Goal: Check status: Check status

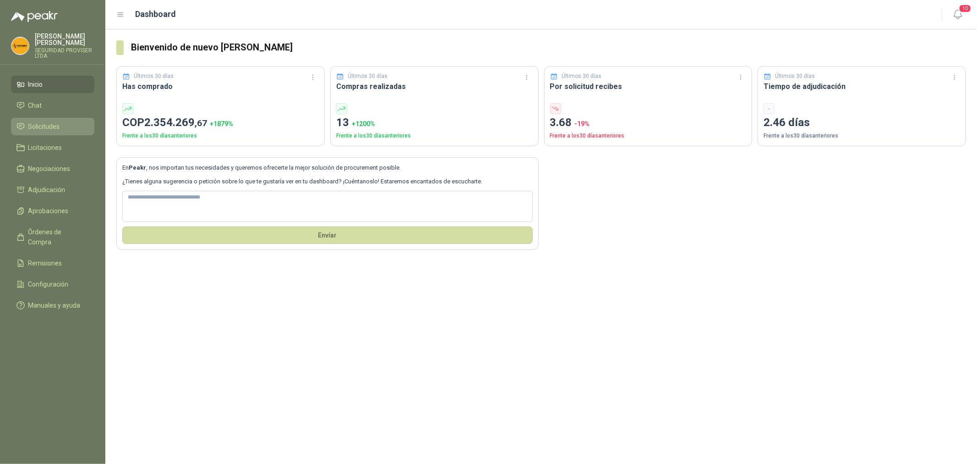
click at [62, 133] on link "Solicitudes" at bounding box center [52, 126] width 83 height 17
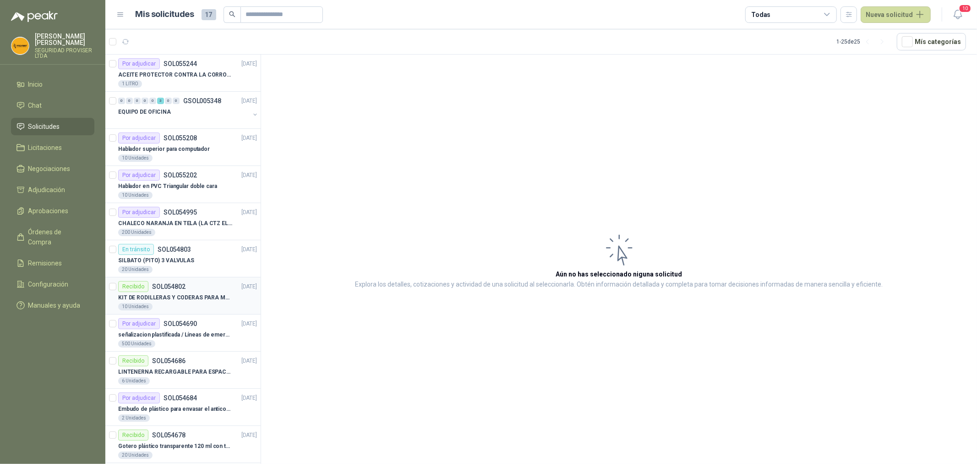
click at [225, 298] on p "KIT DE RODILLERAS Y CODERAS PARA MOTORIZADO" at bounding box center [175, 297] width 114 height 9
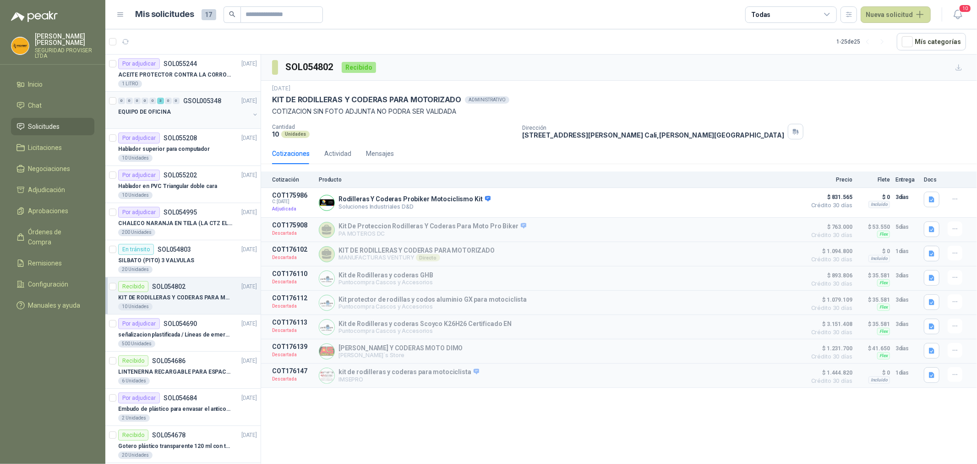
click at [207, 120] on div at bounding box center [183, 120] width 131 height 7
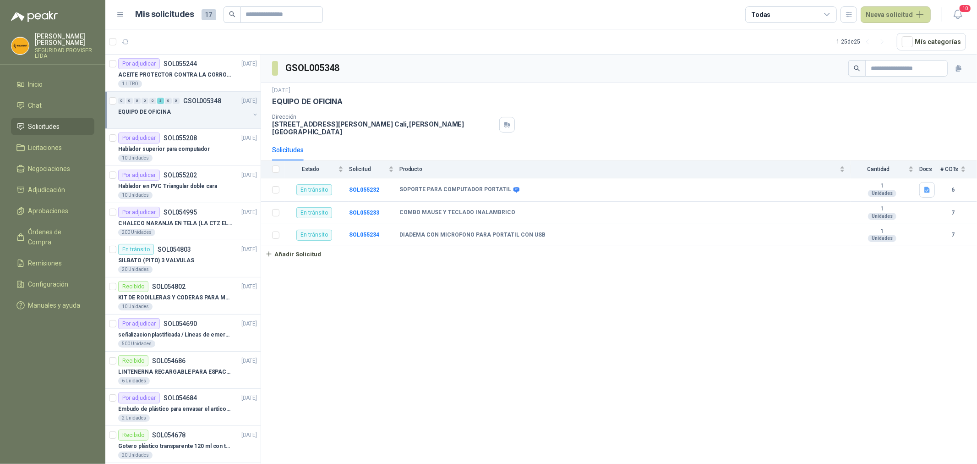
click at [824, 16] on div "Todas" at bounding box center [791, 14] width 92 height 16
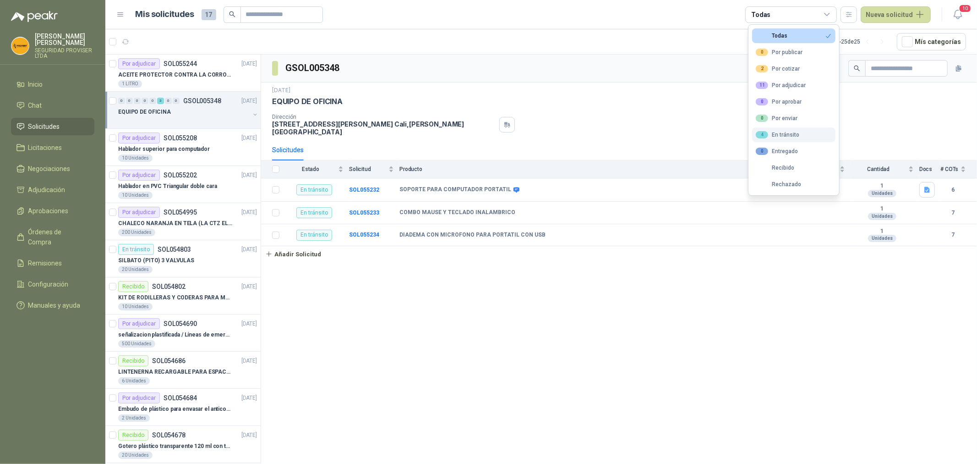
click at [789, 136] on div "4 En tránsito" at bounding box center [778, 134] width 44 height 7
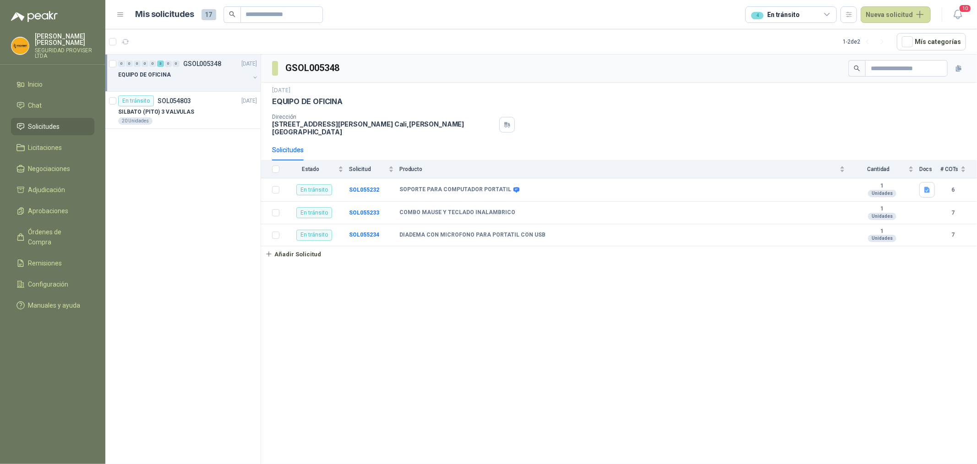
click at [217, 81] on div at bounding box center [183, 83] width 131 height 7
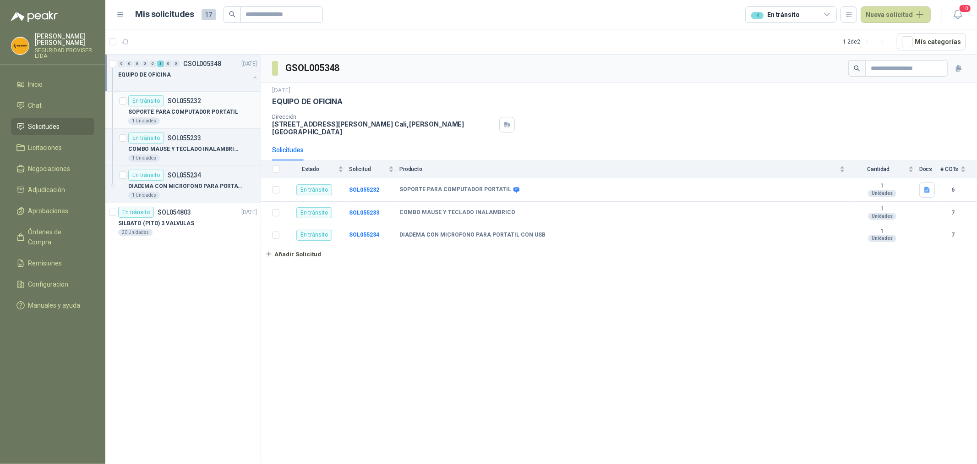
click at [206, 115] on p "SOPORTE PARA COMPUTADOR PORTATIL" at bounding box center [183, 112] width 110 height 9
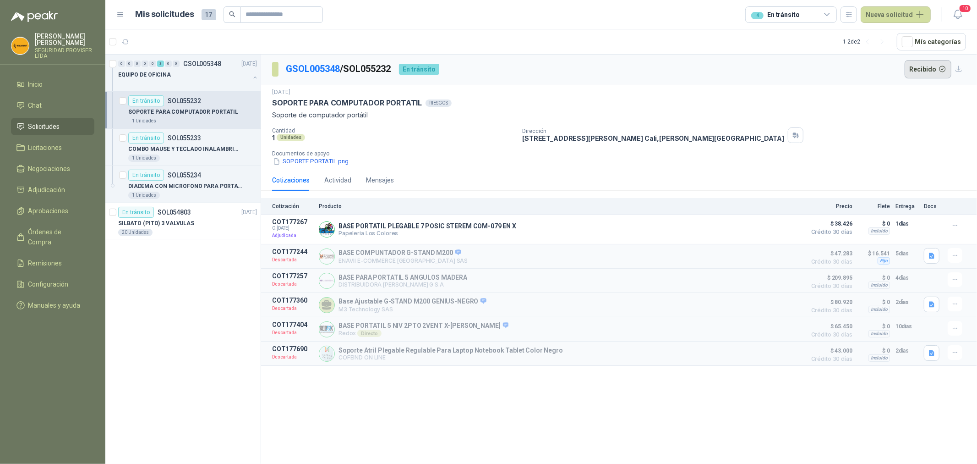
click at [923, 74] on button "Recibido" at bounding box center [928, 69] width 47 height 18
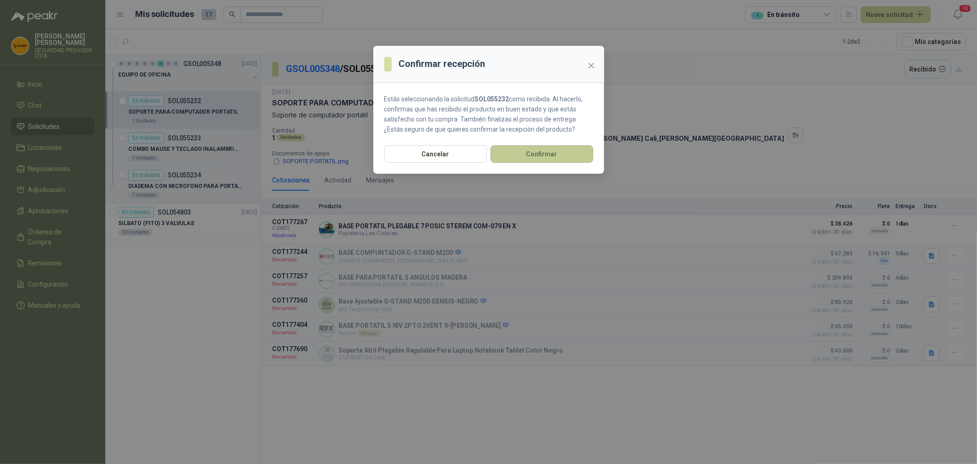
click at [529, 157] on button "Confirmar" at bounding box center [542, 153] width 103 height 17
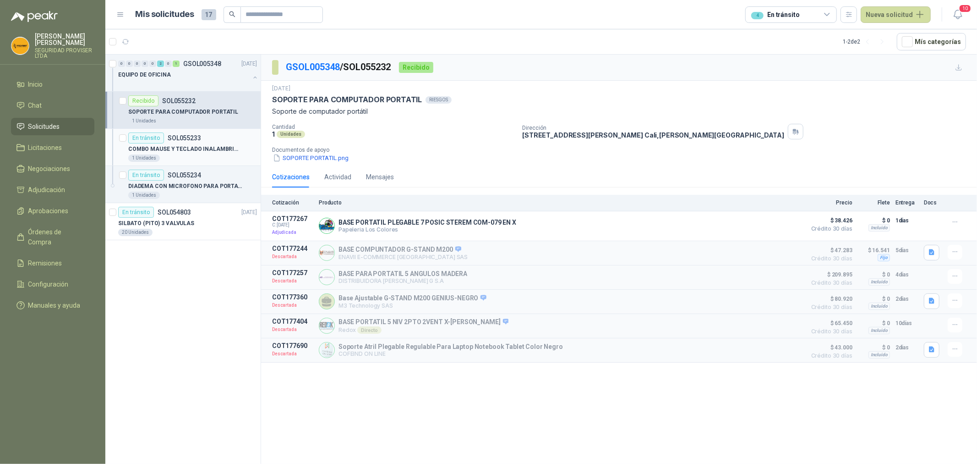
click at [205, 147] on p "COMBO MAUSE Y TECLADO INALAMBRICO" at bounding box center [185, 149] width 114 height 9
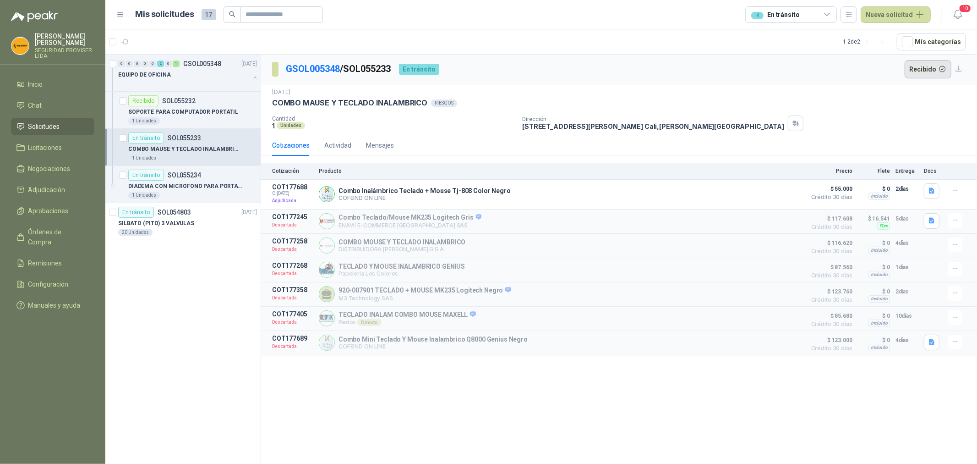
click at [929, 67] on button "Recibido" at bounding box center [928, 69] width 47 height 18
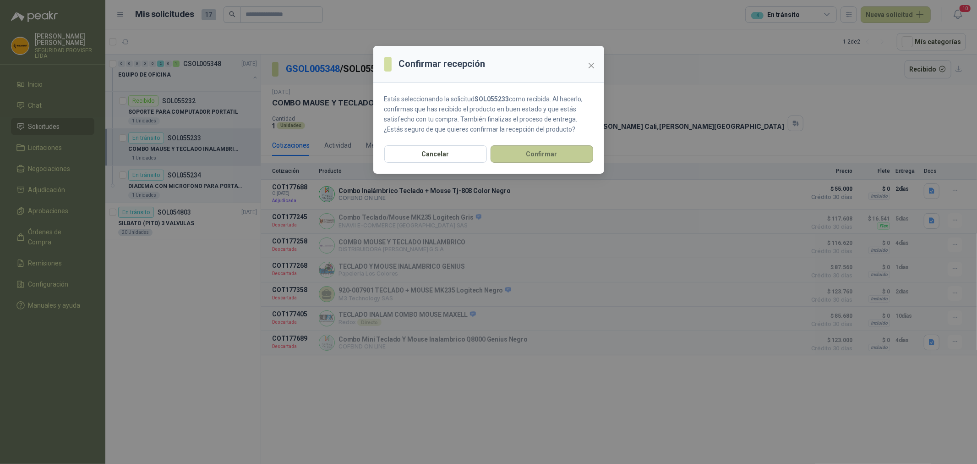
click at [531, 151] on button "Confirmar" at bounding box center [542, 153] width 103 height 17
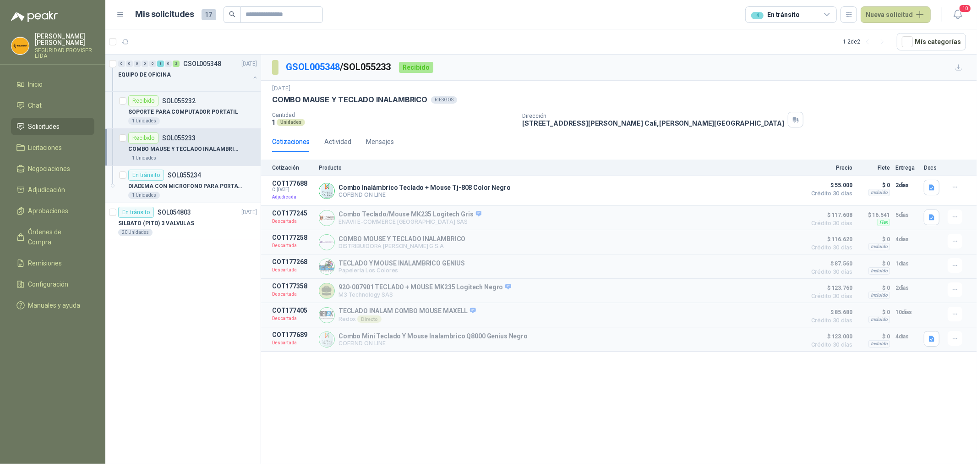
click at [226, 196] on div "1 Unidades" at bounding box center [192, 194] width 129 height 7
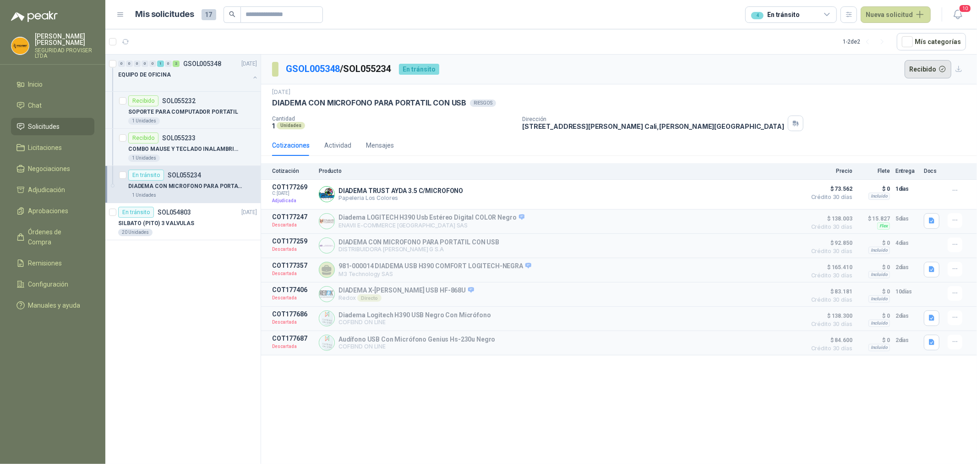
click at [925, 68] on button "Recibido" at bounding box center [928, 69] width 47 height 18
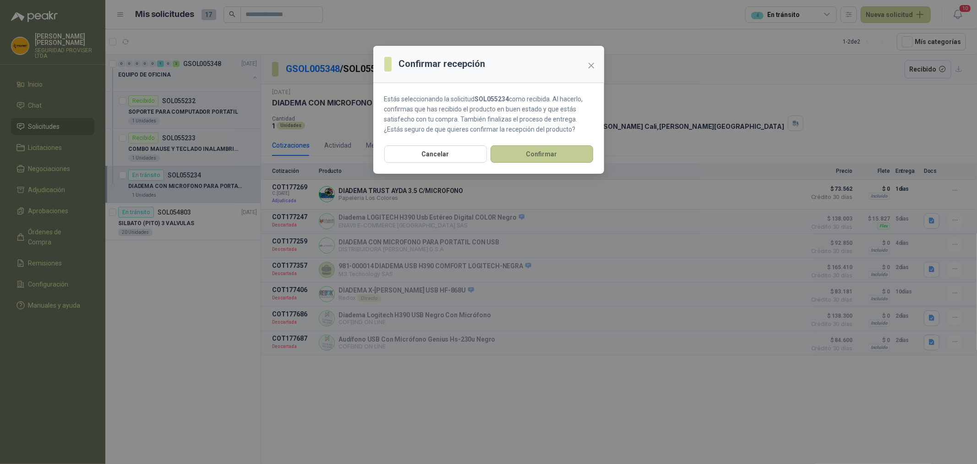
click at [543, 150] on button "Confirmar" at bounding box center [542, 153] width 103 height 17
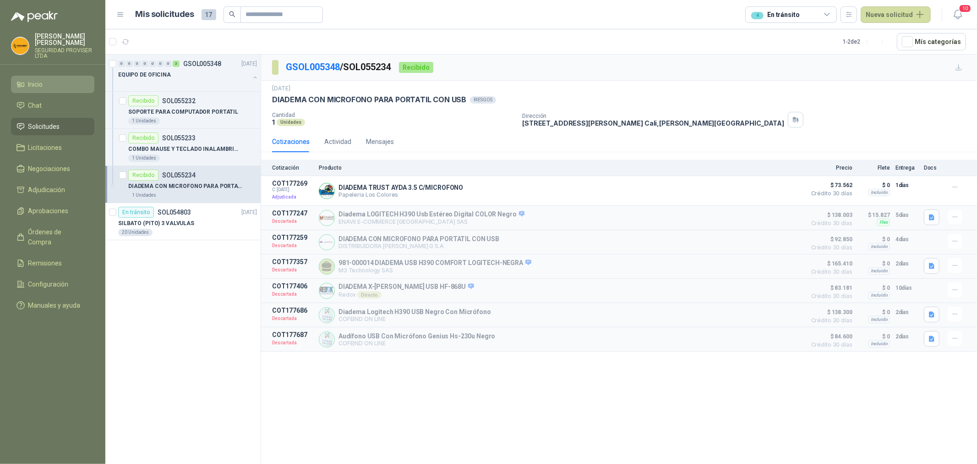
click at [58, 83] on li "Inicio" at bounding box center [52, 84] width 72 height 10
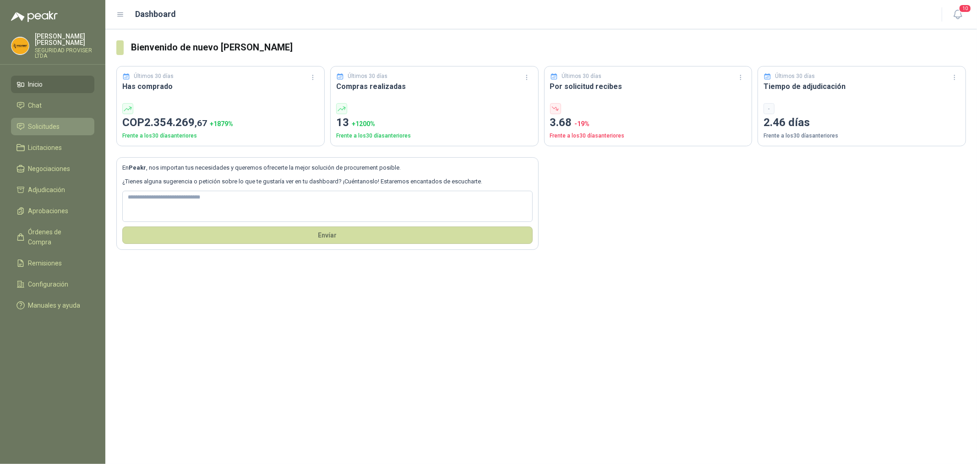
click at [57, 129] on span "Solicitudes" at bounding box center [44, 126] width 32 height 10
